Goal: Information Seeking & Learning: Learn about a topic

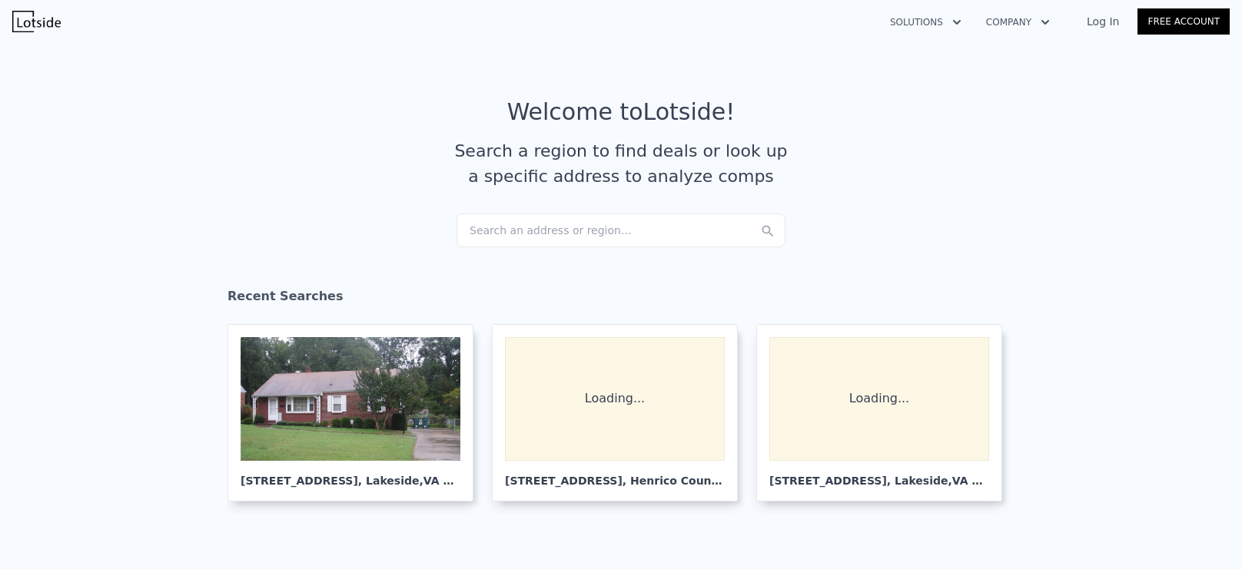
click at [574, 234] on div "Search an address or region..." at bounding box center [620, 231] width 329 height 34
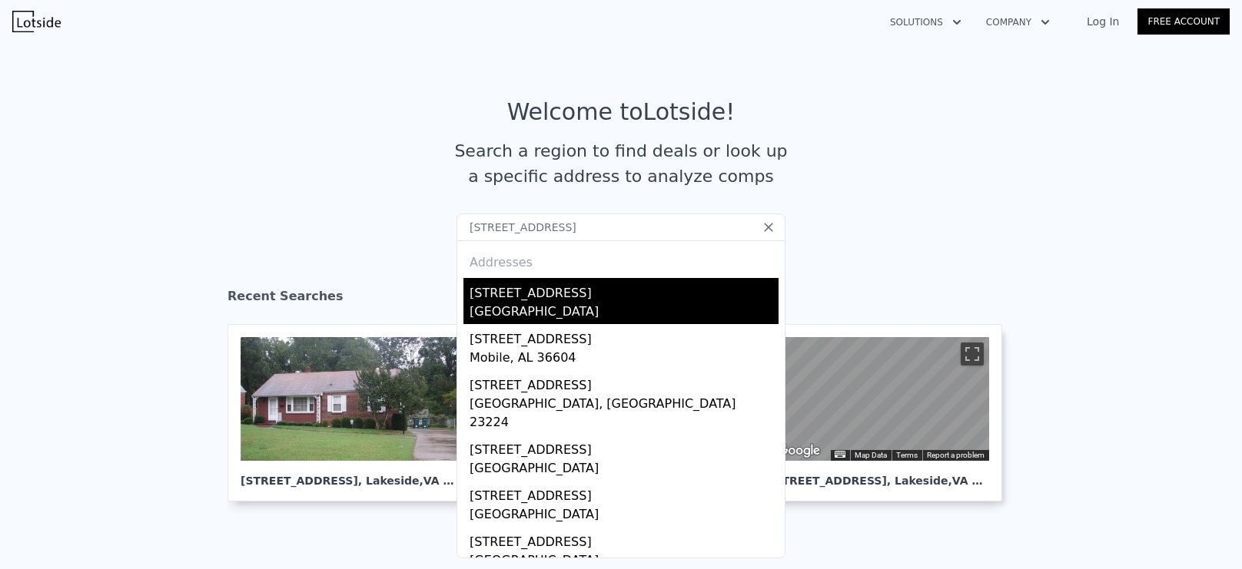
type input "[STREET_ADDRESS]"
click at [576, 304] on div "[GEOGRAPHIC_DATA]" at bounding box center [623, 314] width 309 height 22
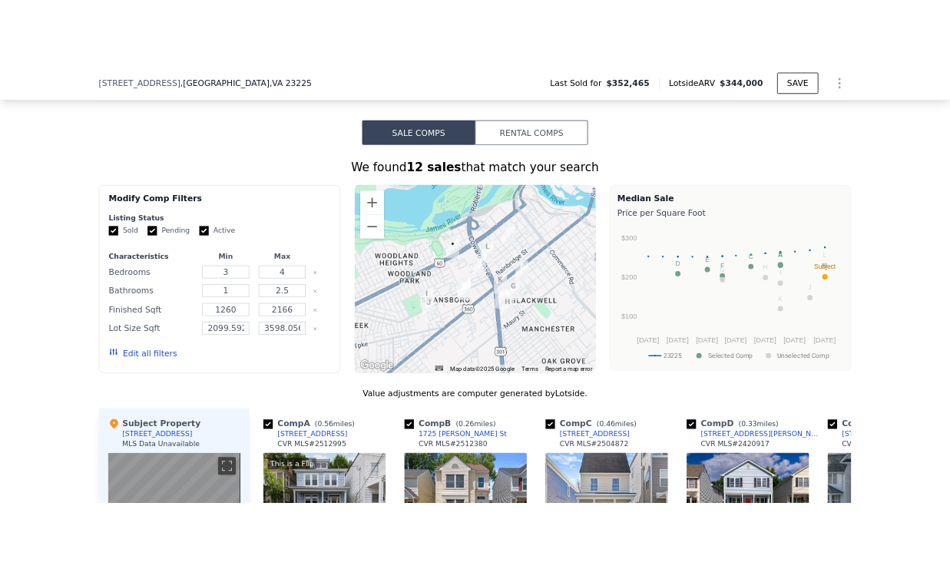
scroll to position [838, 0]
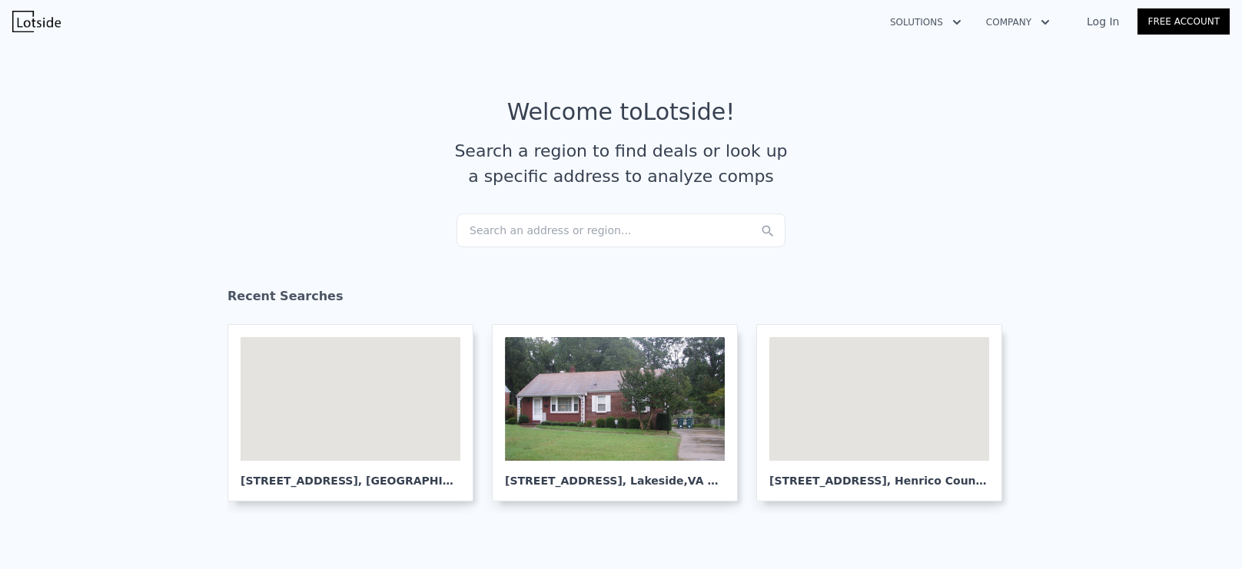
click at [559, 226] on div "Search an address or region..." at bounding box center [620, 231] width 329 height 34
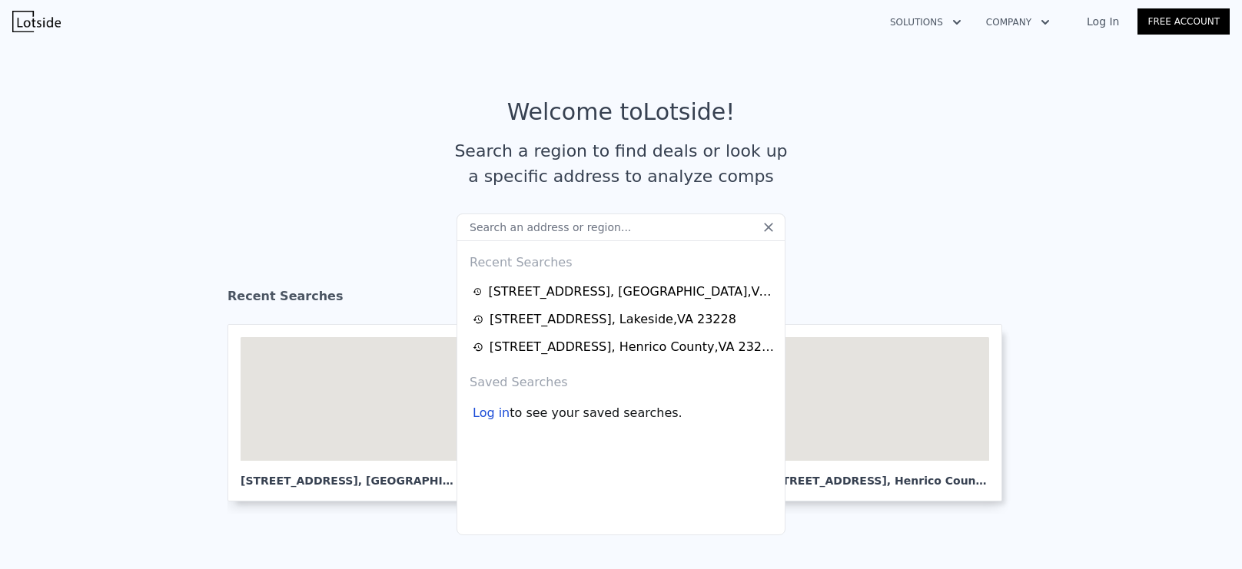
type input "[STREET_ADDRESS]"
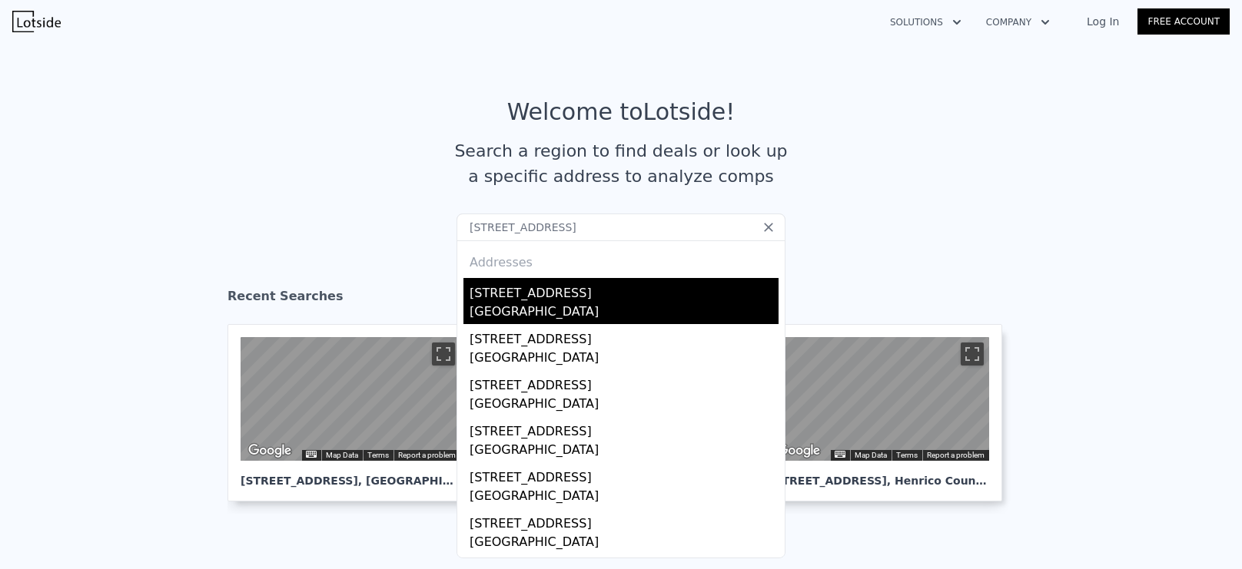
click at [611, 311] on div "[GEOGRAPHIC_DATA]" at bounding box center [623, 314] width 309 height 22
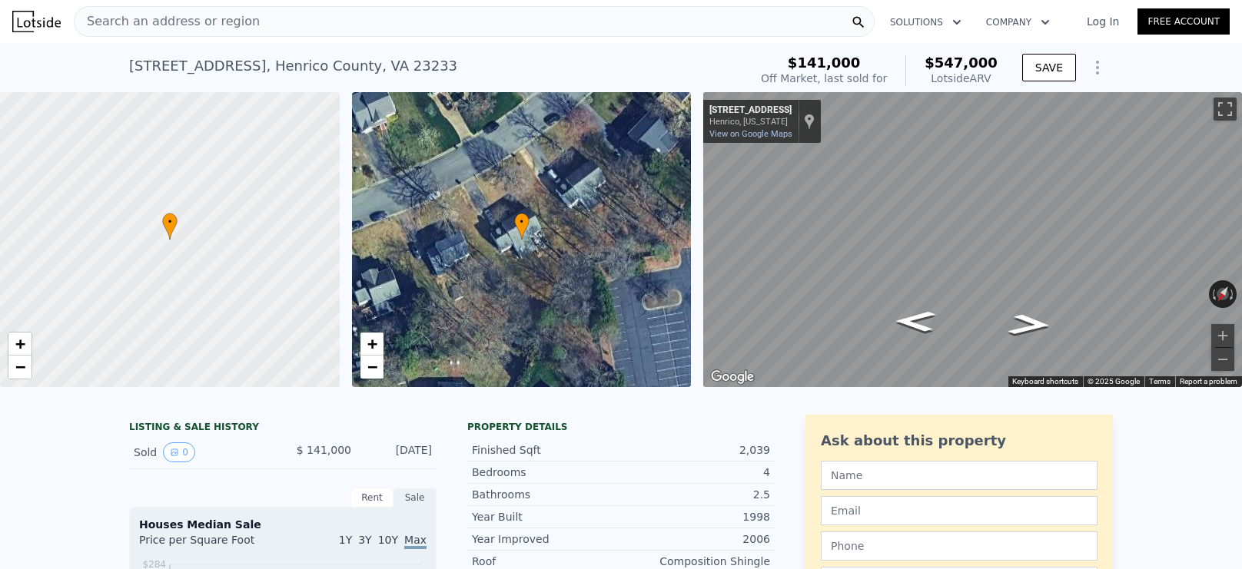
click at [229, 65] on div "10933 Point Grey Rd , Henrico County , VA 23233" at bounding box center [293, 66] width 328 height 22
click at [230, 65] on div "10933 Point Grey Rd , Henrico County , VA 23233" at bounding box center [293, 66] width 328 height 22
copy div "10933 Point Grey Rd , Henrico County , VA 23233 Sold Mar 1998 for $141k (~ARV $…"
click at [211, 17] on span "Search an address or region" at bounding box center [167, 21] width 185 height 18
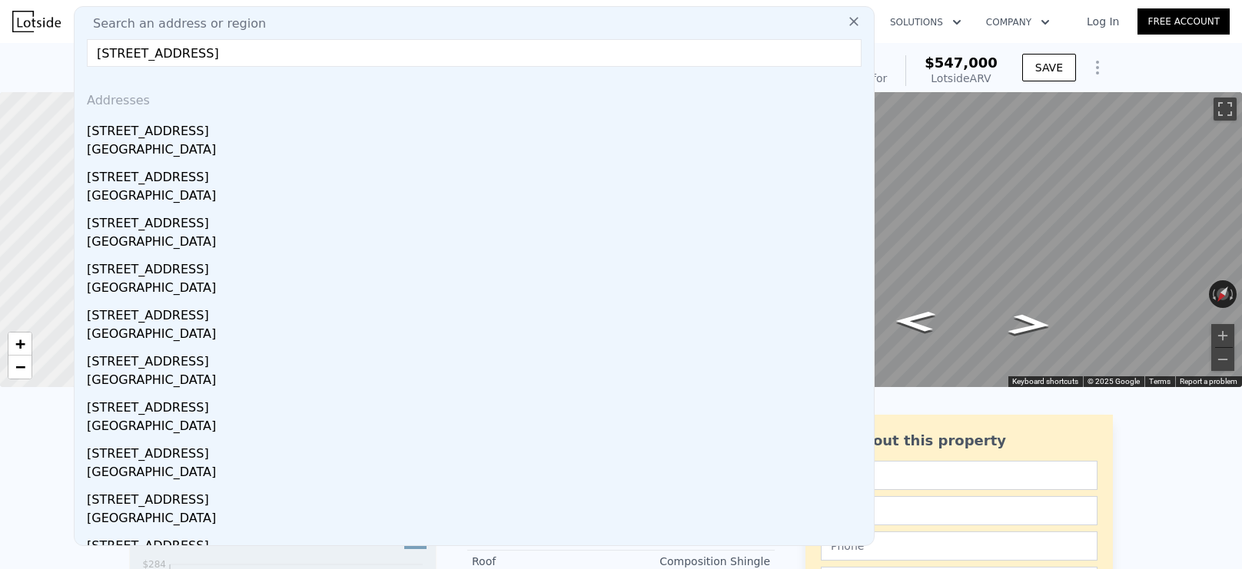
click at [128, 52] on input "10933 Point Grey Rd, Henrico County, VA 23233" at bounding box center [474, 53] width 775 height 28
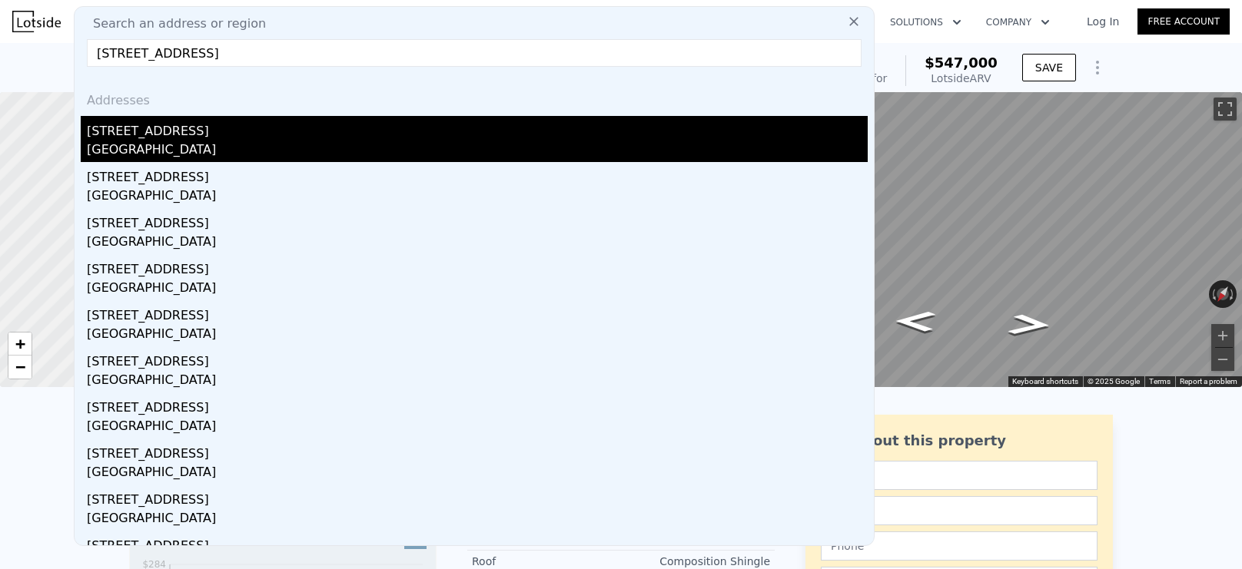
type input "10937 Point Grey Rd, Henrico County, VA 23233"
click at [211, 144] on div "Henrico County, VA 23233" at bounding box center [477, 152] width 781 height 22
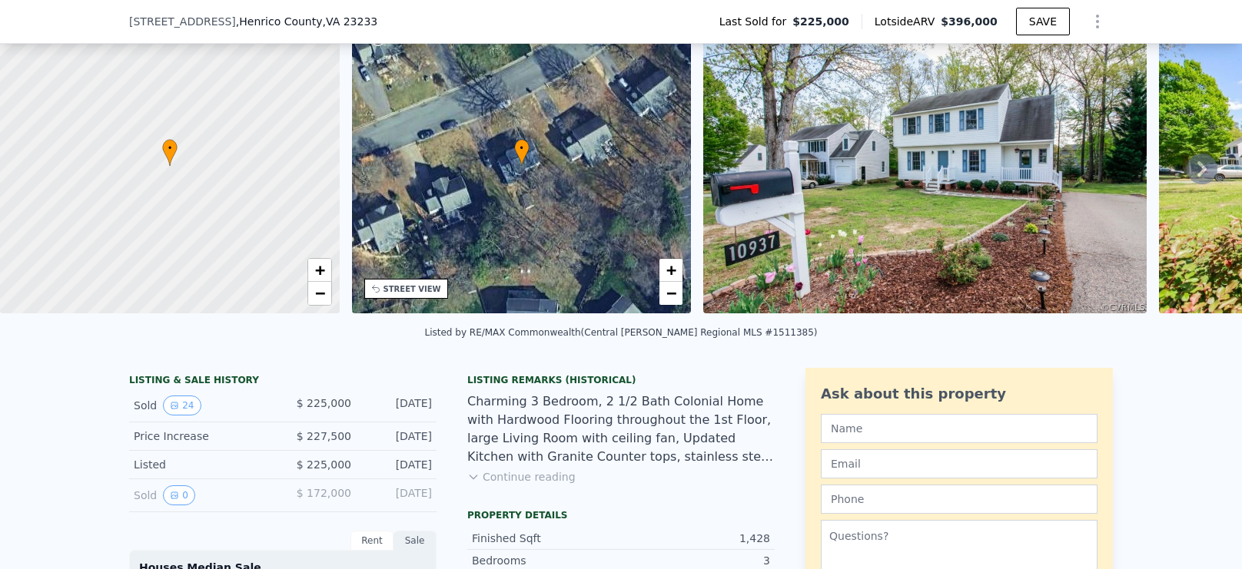
scroll to position [76, 0]
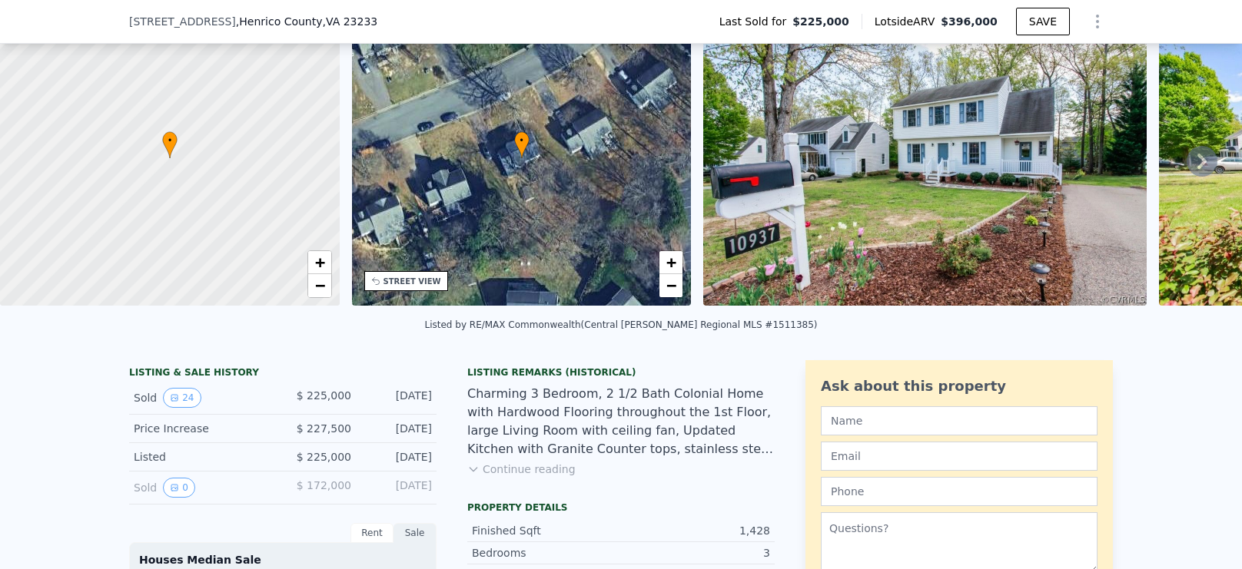
click at [530, 472] on button "Continue reading" at bounding box center [521, 469] width 108 height 15
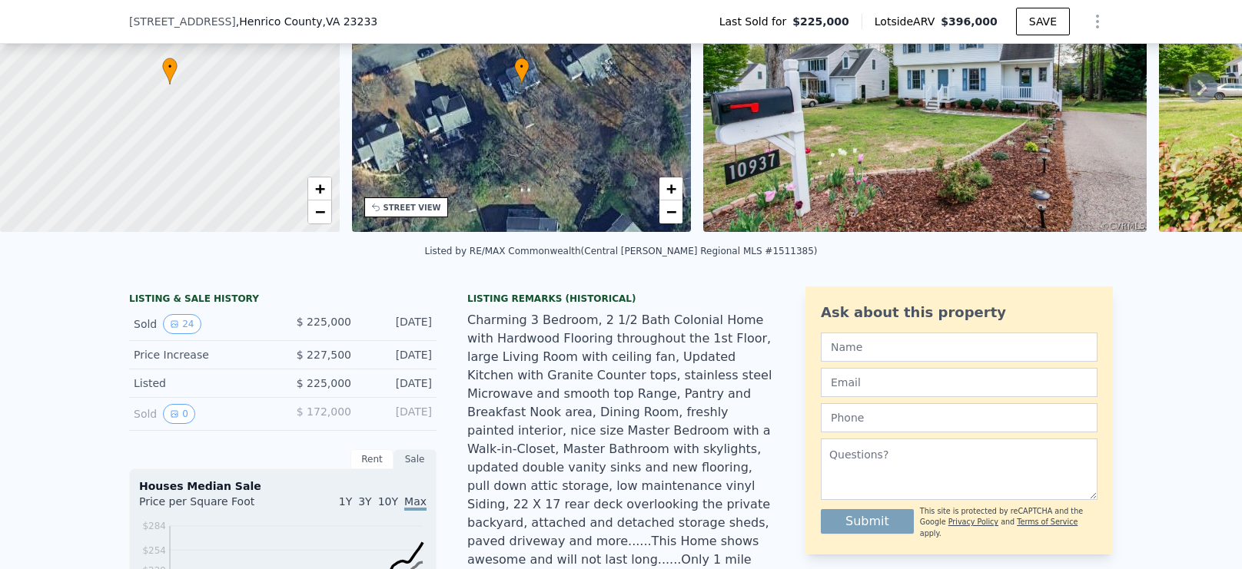
scroll to position [148, 0]
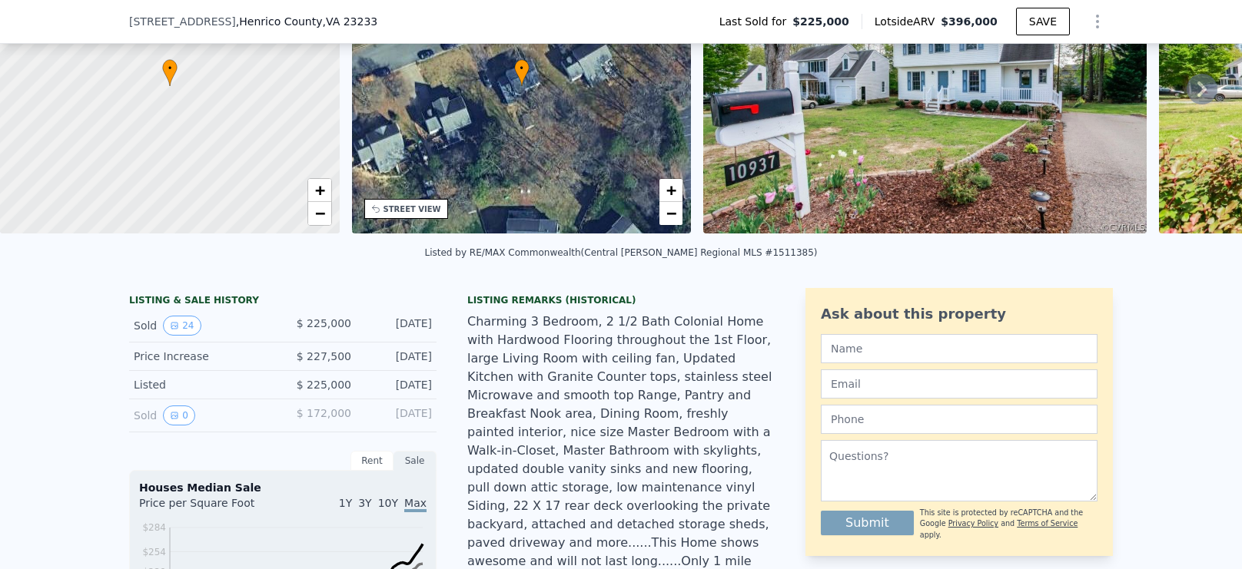
click at [339, 25] on span ", VA 23233" at bounding box center [350, 21] width 55 height 12
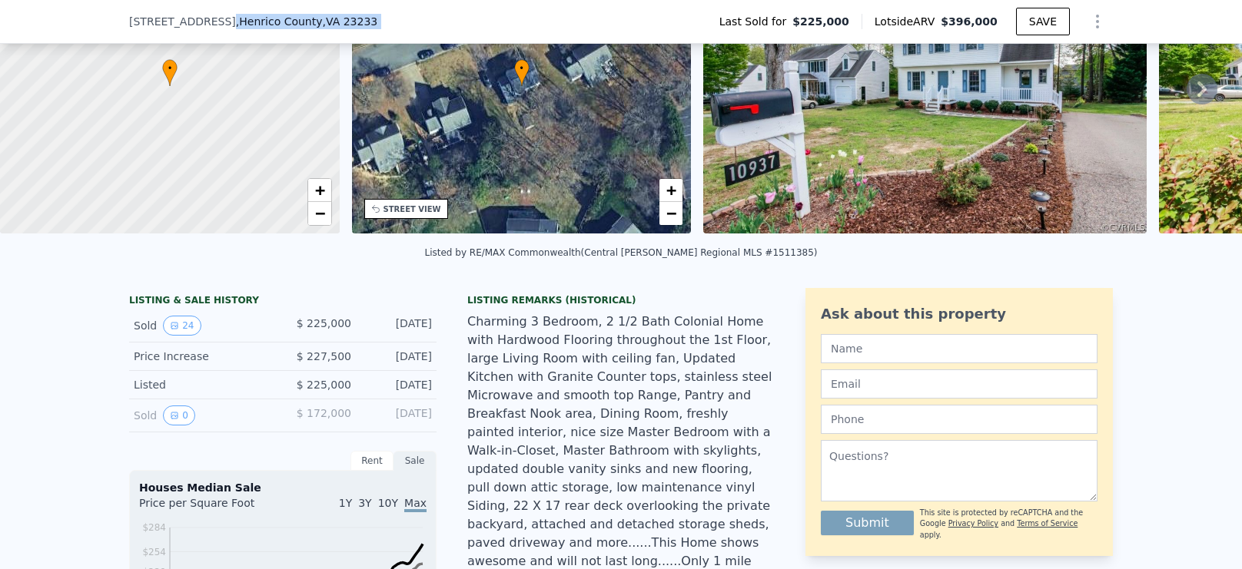
click at [339, 25] on span ", VA 23233" at bounding box center [350, 21] width 55 height 12
click at [323, 20] on span ", VA 23233" at bounding box center [350, 21] width 55 height 12
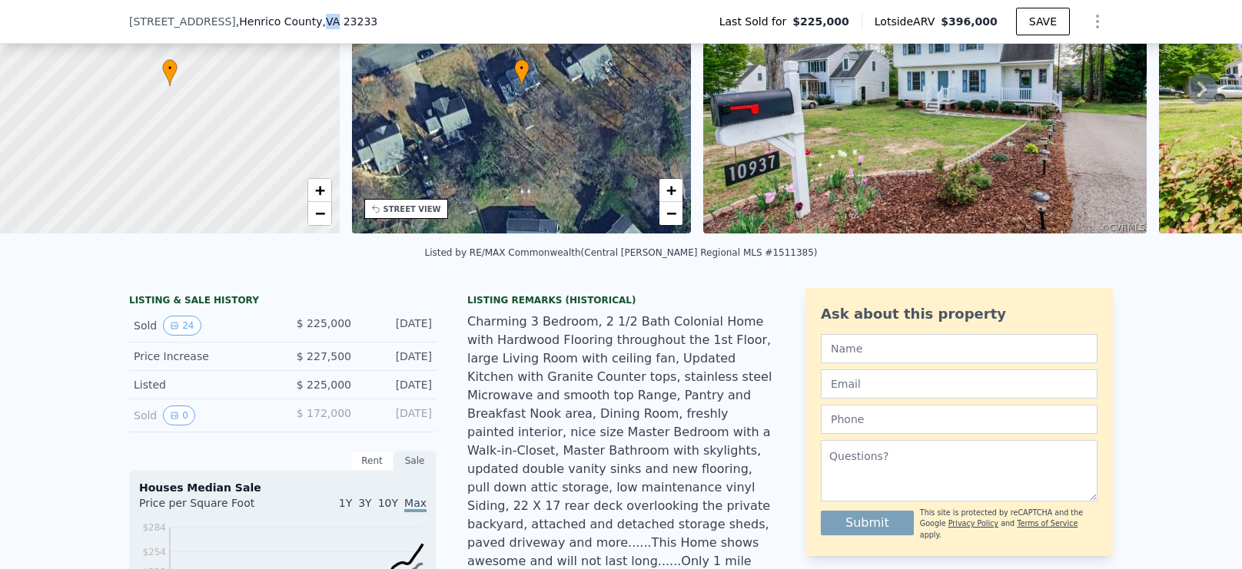
click at [323, 20] on span ", VA 23233" at bounding box center [350, 21] width 55 height 12
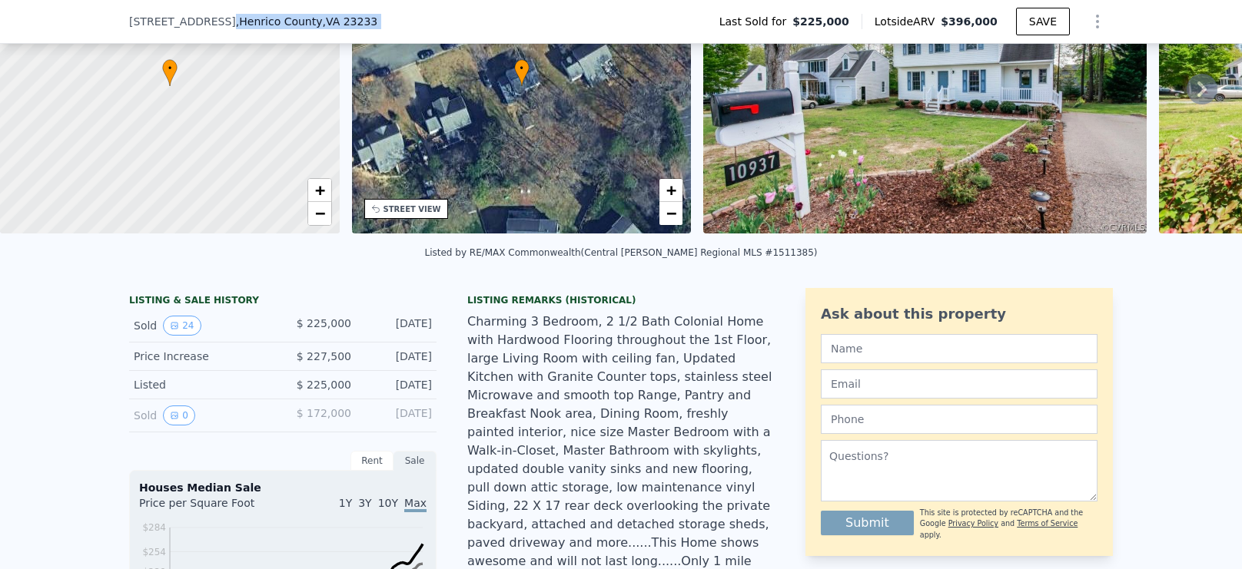
click at [323, 20] on span ", VA 23233" at bounding box center [350, 21] width 55 height 12
click at [163, 20] on span "10937 Point Grey Rd" at bounding box center [182, 21] width 107 height 15
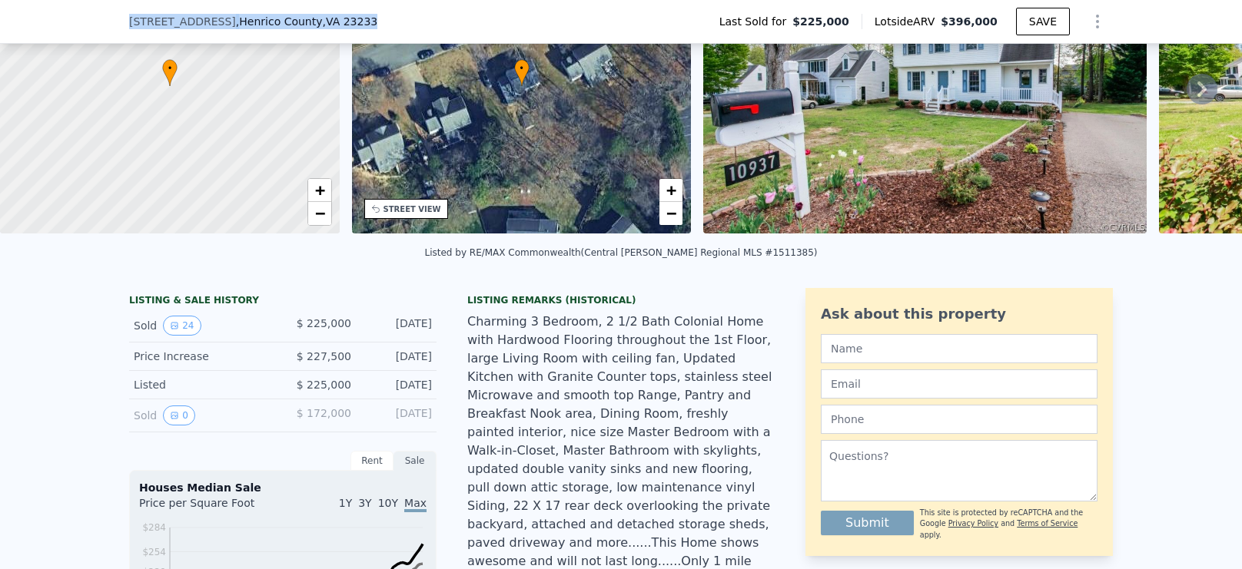
drag, startPoint x: 126, startPoint y: 17, endPoint x: 384, endPoint y: 25, distance: 258.3
click at [384, 25] on div "10937 Point Grey Rd , Henrico County , VA 23233 Last Sold for $225,000 Lotside …" at bounding box center [621, 22] width 1242 height 44
copy div "10937 Point Grey Rd , Henrico County , VA 23233"
click at [190, 332] on button "24" at bounding box center [182, 326] width 38 height 20
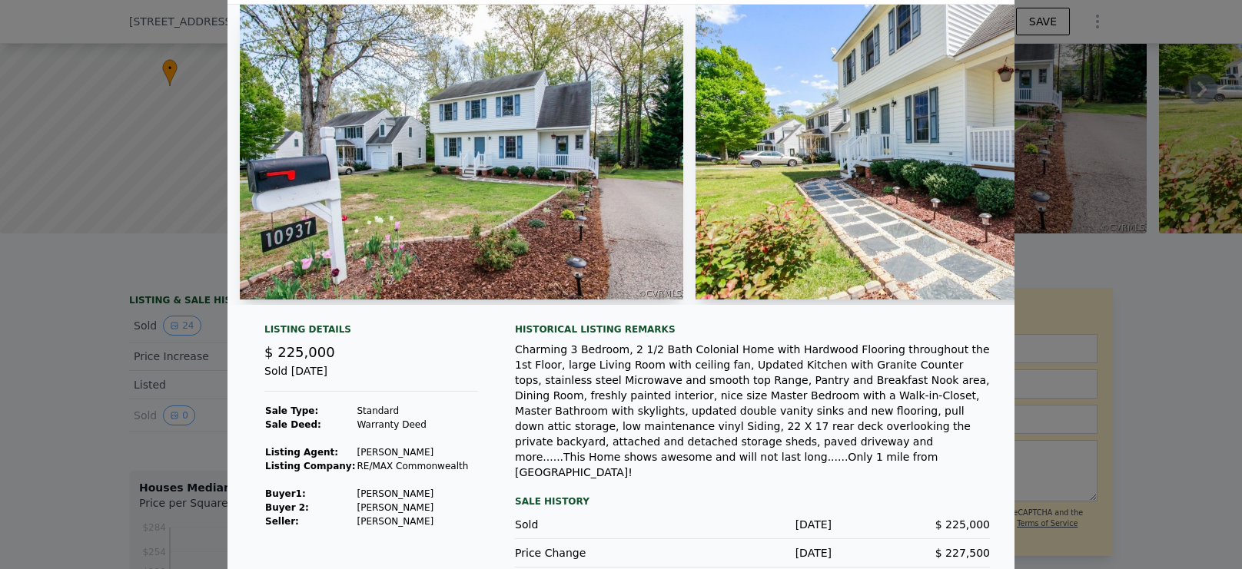
scroll to position [0, 0]
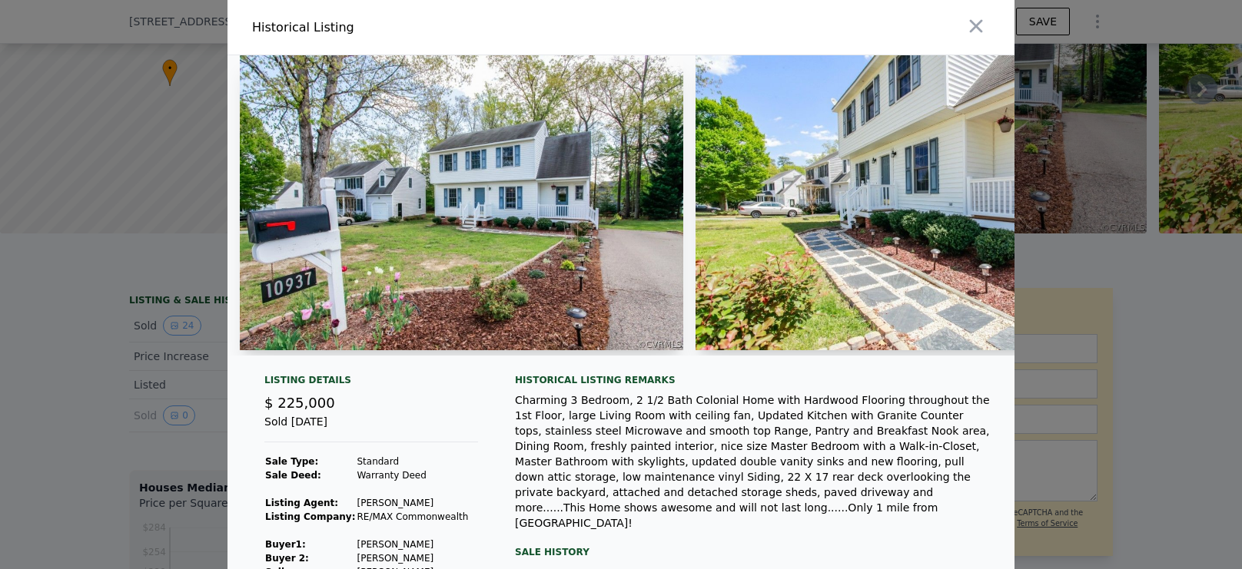
click at [388, 222] on img at bounding box center [461, 202] width 443 height 295
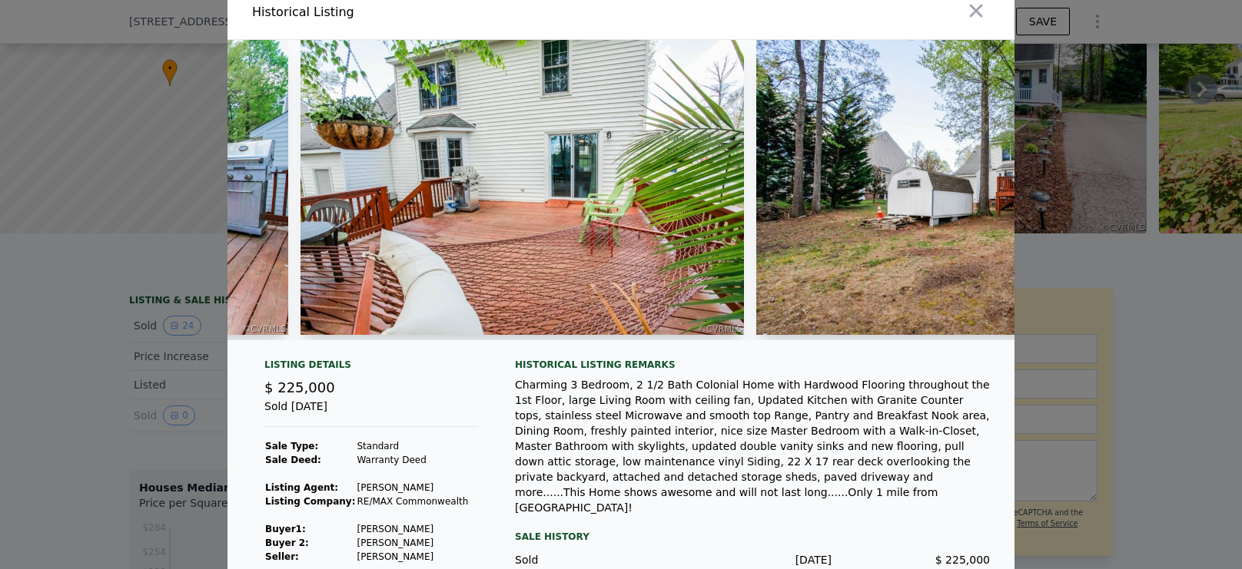
scroll to position [46, 0]
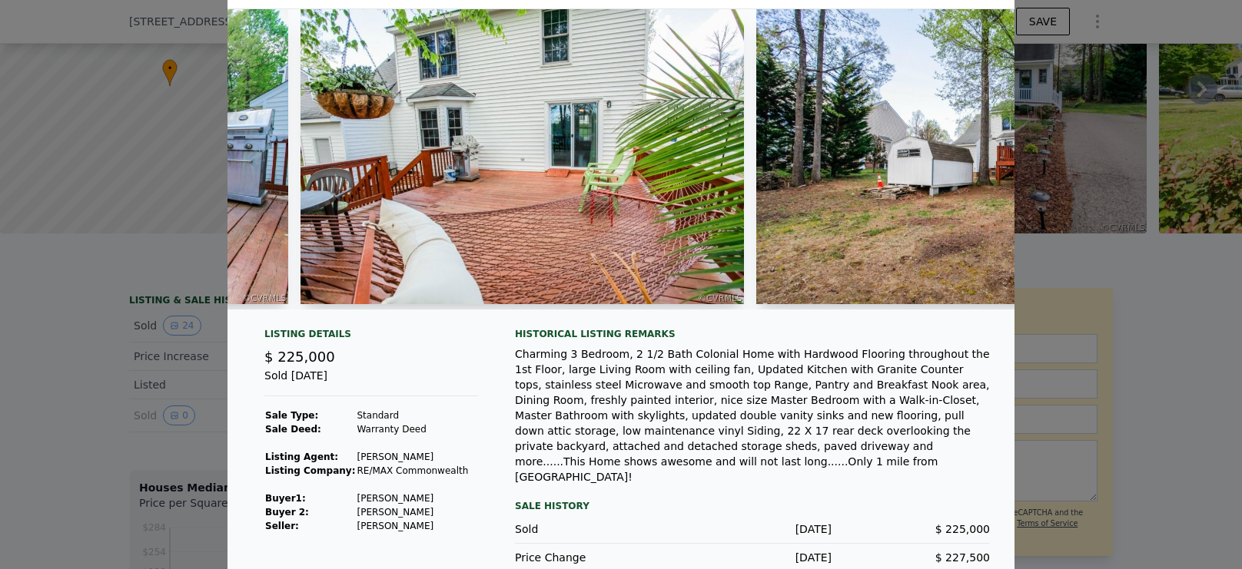
click at [79, 23] on div at bounding box center [621, 284] width 1242 height 569
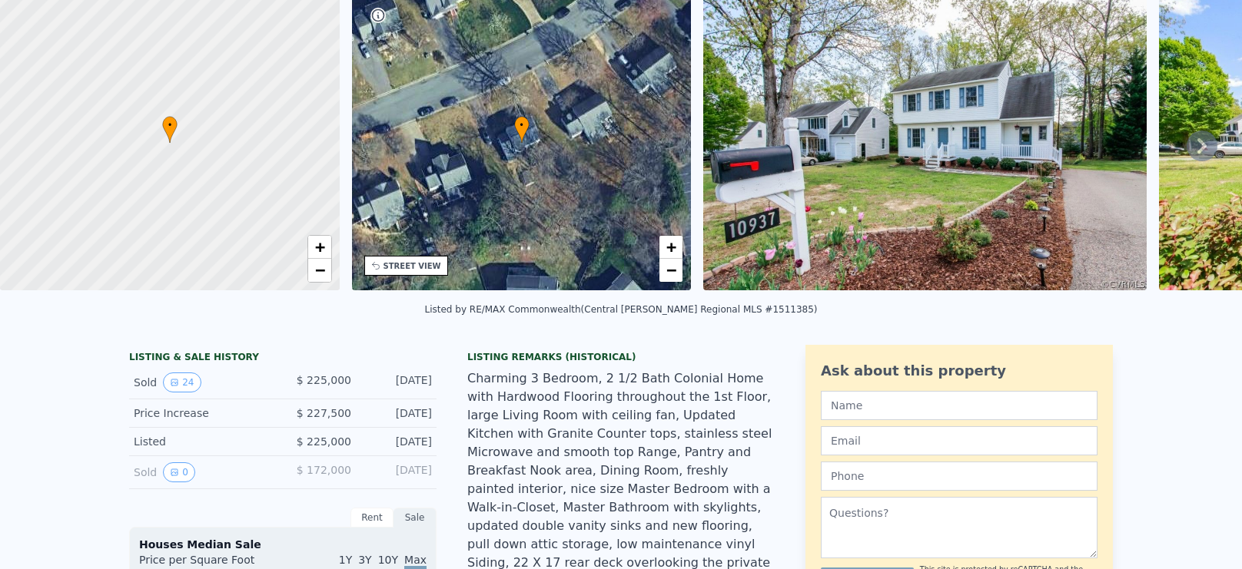
scroll to position [5, 0]
